Goal: Task Accomplishment & Management: Use online tool/utility

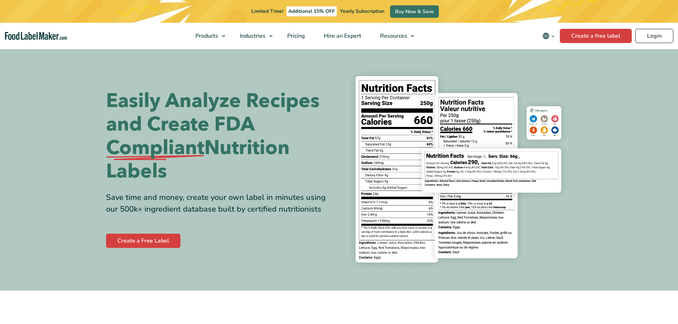
click at [657, 35] on link "Login" at bounding box center [654, 36] width 38 height 14
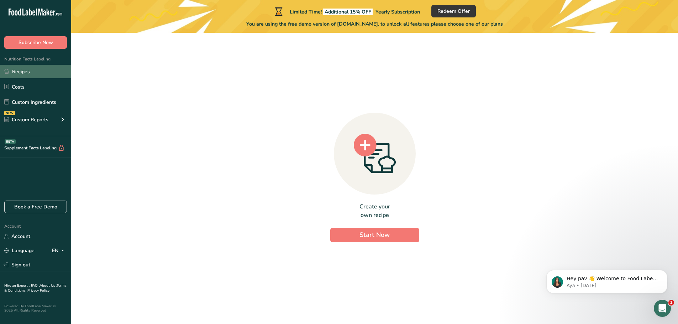
click at [30, 69] on link "Recipes" at bounding box center [35, 72] width 71 height 14
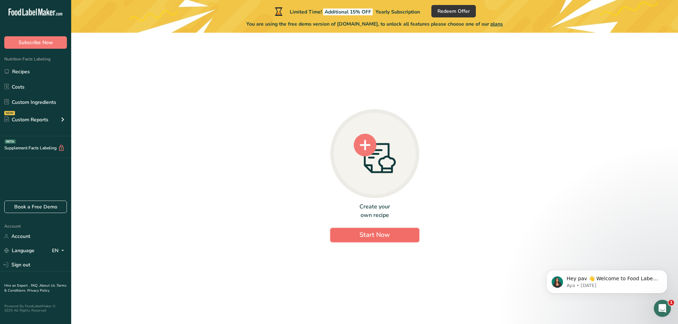
click at [397, 236] on button "Start Now" at bounding box center [374, 235] width 89 height 14
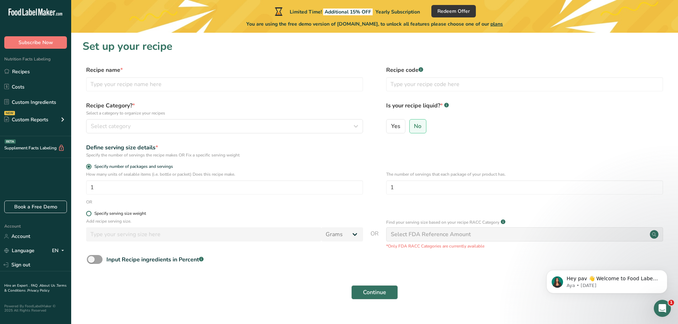
click at [124, 212] on div "Specify serving size weight" at bounding box center [120, 213] width 52 height 5
click at [91, 212] on input "Specify serving size weight" at bounding box center [88, 213] width 5 height 5
radio input "true"
radio input "false"
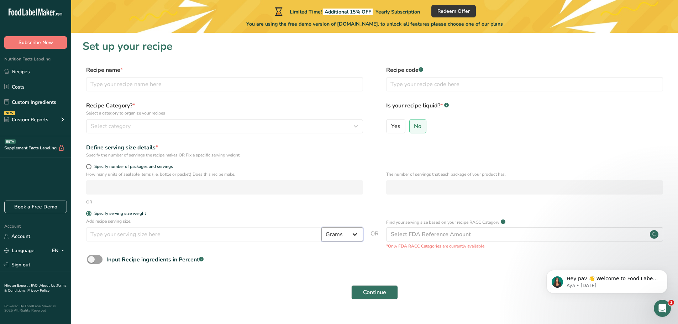
click at [334, 239] on select "Grams kg mg mcg lb oz l mL fl oz tbsp tsp cup qt gallon" at bounding box center [342, 234] width 42 height 14
click at [430, 235] on div "Select FDA Reference Amount" at bounding box center [431, 234] width 80 height 9
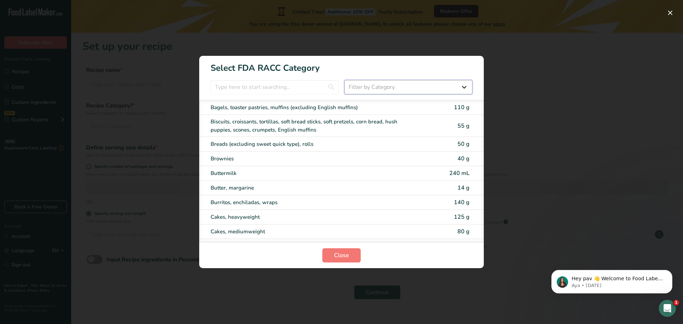
click at [417, 83] on select "Filter by Category All Bakery products [GEOGRAPHIC_DATA] Cereals and other grai…" at bounding box center [409, 87] width 128 height 14
click at [394, 82] on select "Filter by Category All Bakery products [GEOGRAPHIC_DATA] Cereals and other grai…" at bounding box center [409, 87] width 128 height 14
click at [506, 124] on div "RACC Category Selection Modal" at bounding box center [341, 162] width 683 height 324
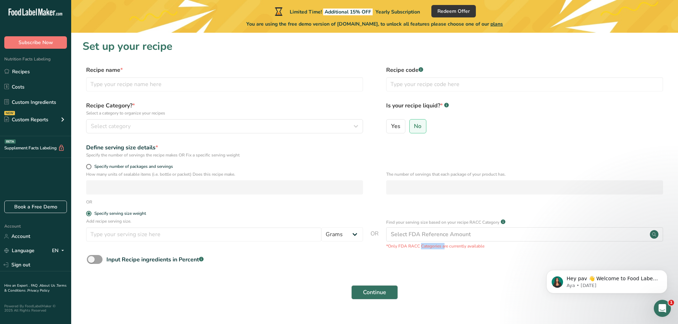
drag, startPoint x: 397, startPoint y: 246, endPoint x: 425, endPoint y: 246, distance: 27.4
click at [425, 246] on p "*Only FDA RACC Categories are currently available" at bounding box center [524, 246] width 277 height 6
click at [417, 245] on p "*Only FDA RACC Categories are currently available" at bounding box center [524, 246] width 277 height 6
drag, startPoint x: 420, startPoint y: 245, endPoint x: 399, endPoint y: 245, distance: 21.0
click at [399, 245] on p "*Only FDA RACC Categories are currently available" at bounding box center [524, 246] width 277 height 6
